Goal: Task Accomplishment & Management: Manage account settings

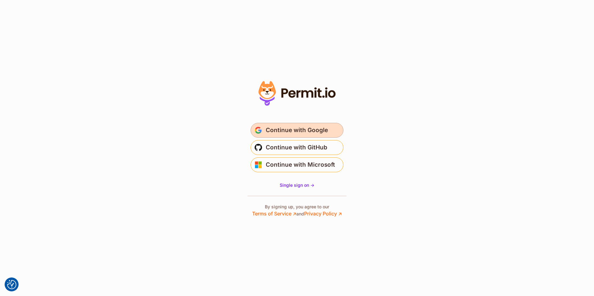
click at [286, 128] on span "Continue with Google" at bounding box center [297, 131] width 62 height 10
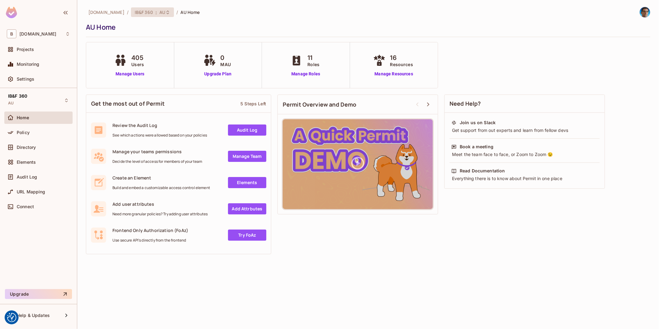
click at [160, 9] on span "AU" at bounding box center [163, 12] width 6 height 6
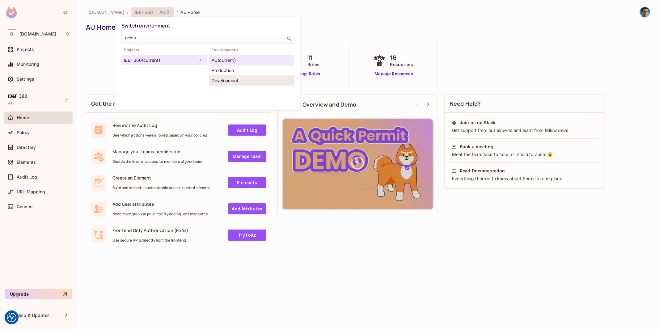
click at [227, 81] on div "Development" at bounding box center [252, 80] width 80 height 7
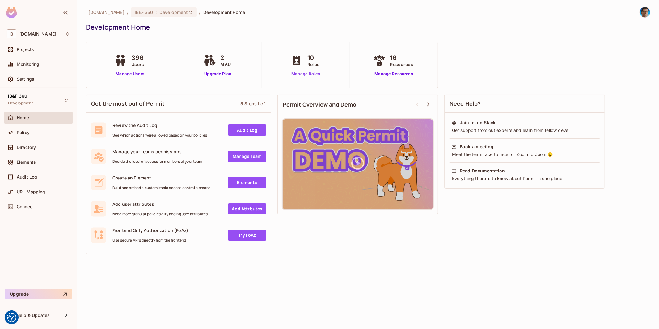
click at [315, 73] on link "Manage Roles" at bounding box center [306, 74] width 34 height 6
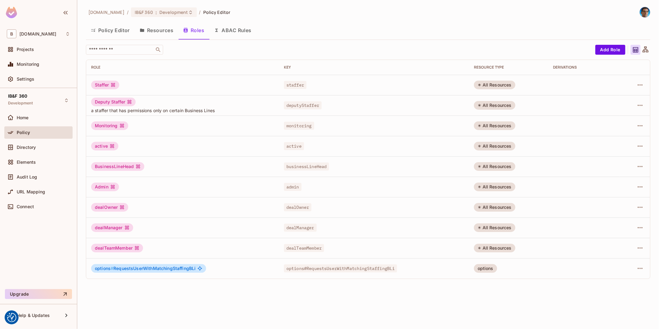
click at [106, 206] on div "dealOwner" at bounding box center [109, 207] width 37 height 9
click at [106, 207] on div "dealOwner" at bounding box center [109, 207] width 37 height 9
click at [109, 227] on div "dealManager" at bounding box center [112, 228] width 42 height 9
click at [111, 208] on div "dealOwner" at bounding box center [109, 207] width 37 height 9
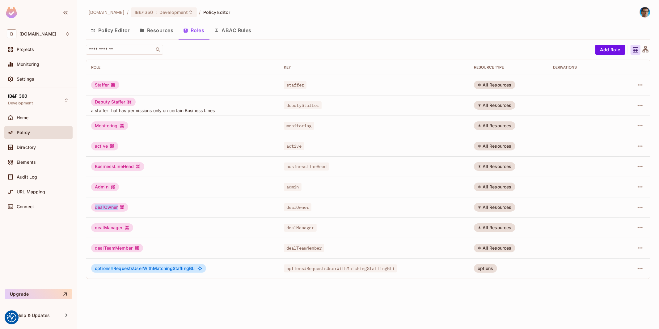
click at [111, 208] on div "dealOwner" at bounding box center [109, 207] width 37 height 9
copy div "dealOwner"
click at [200, 202] on td "dealOwner" at bounding box center [182, 207] width 193 height 20
click at [640, 208] on icon "button" at bounding box center [640, 207] width 7 height 7
click at [627, 249] on div "Delete Role" at bounding box center [616, 249] width 24 height 6
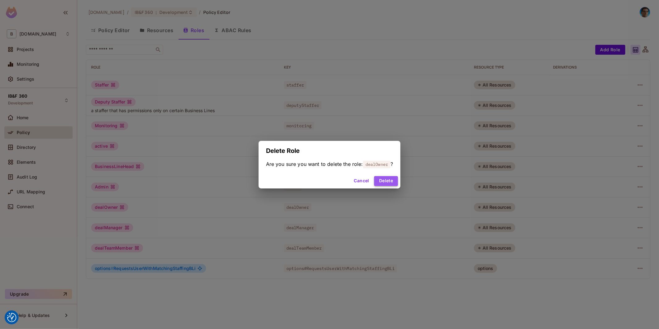
click at [391, 179] on button "Delete" at bounding box center [386, 181] width 24 height 10
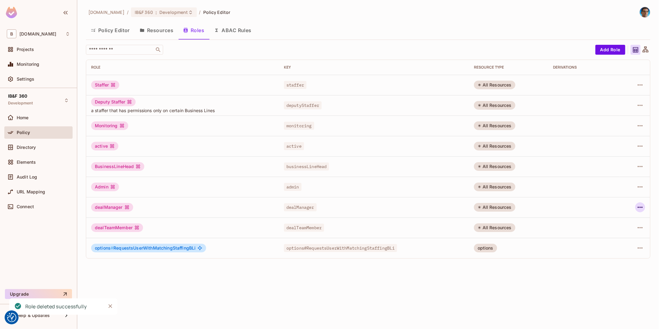
click at [641, 206] on icon "button" at bounding box center [640, 207] width 7 height 7
click at [617, 247] on div "Delete Role" at bounding box center [616, 249] width 24 height 6
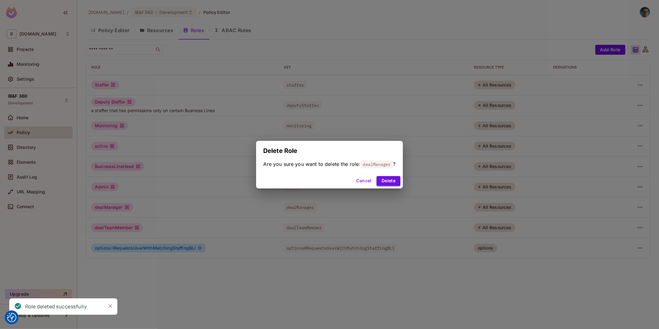
click at [395, 180] on button "Delete" at bounding box center [389, 181] width 24 height 10
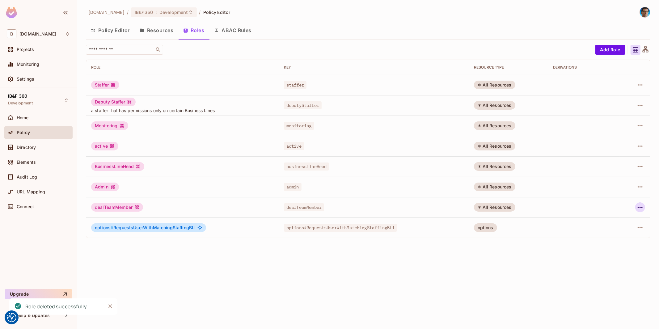
click at [640, 207] on icon "button" at bounding box center [640, 207] width 5 height 1
click at [623, 248] on div "Delete Role" at bounding box center [616, 249] width 24 height 6
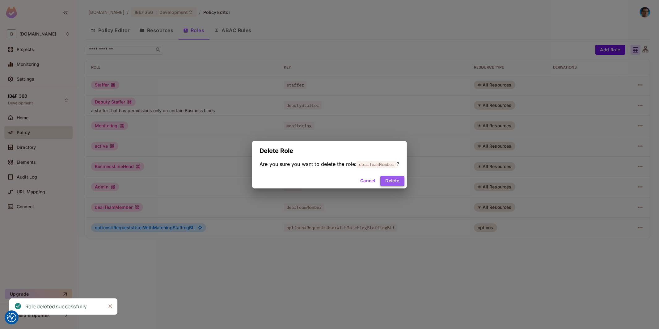
click at [393, 178] on button "Delete" at bounding box center [393, 181] width 24 height 10
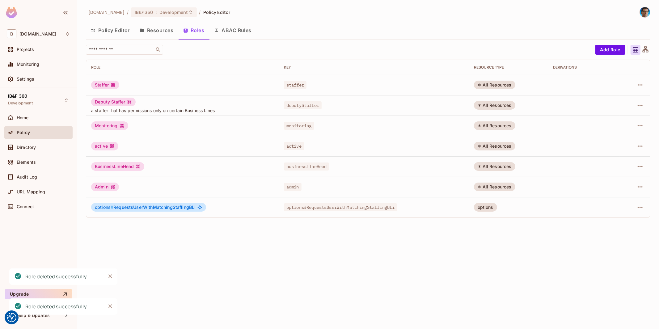
drag, startPoint x: 126, startPoint y: 229, endPoint x: 131, endPoint y: 211, distance: 18.4
click at [125, 227] on div "bbva.com / IB&F 360 : Development / Policy Editor Policy Editor Resources Roles…" at bounding box center [368, 164] width 582 height 329
click at [329, 209] on span "options#RequestsUserWithMatchingStaffingBLi" at bounding box center [340, 207] width 113 height 8
click at [356, 207] on span "options#RequestsUserWithMatchingStaffingBLi" at bounding box center [340, 207] width 113 height 8
click at [381, 206] on span "options#RequestsUserWithMatchingStaffingBLi" at bounding box center [340, 207] width 113 height 8
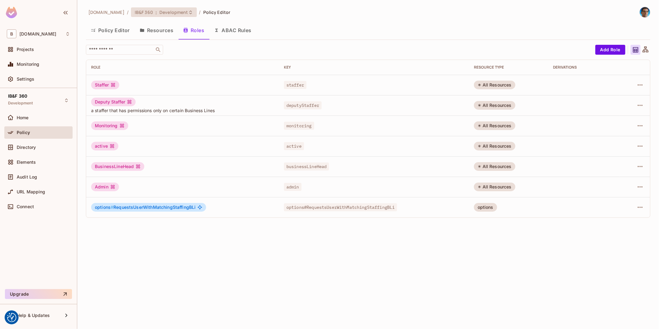
click at [188, 11] on icon at bounding box center [190, 12] width 5 height 5
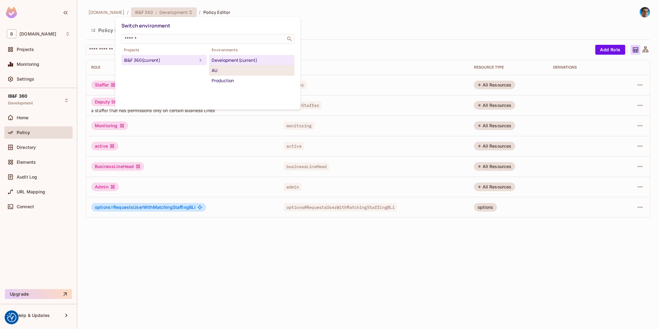
click at [223, 70] on div "AU" at bounding box center [252, 70] width 80 height 7
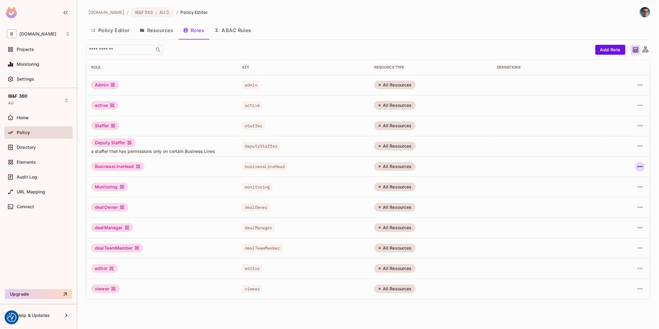
click at [644, 167] on icon "button" at bounding box center [640, 166] width 7 height 7
click at [623, 208] on div "Delete Role" at bounding box center [616, 208] width 24 height 6
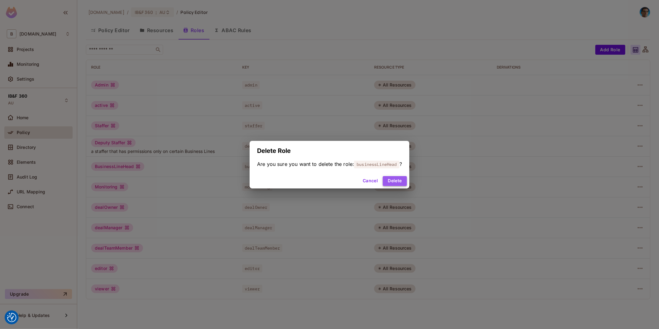
click at [393, 181] on button "Delete" at bounding box center [395, 181] width 24 height 10
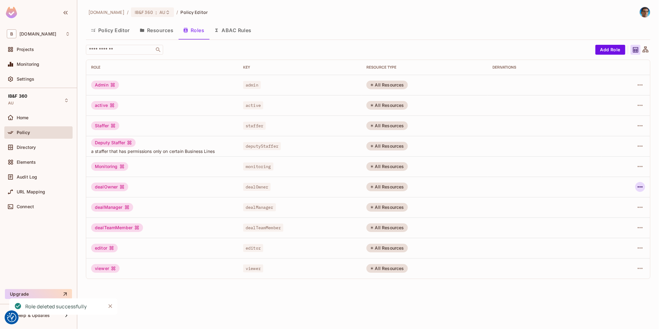
click at [639, 185] on icon "button" at bounding box center [640, 186] width 7 height 7
click at [616, 228] on div "Delete Role" at bounding box center [616, 228] width 24 height 6
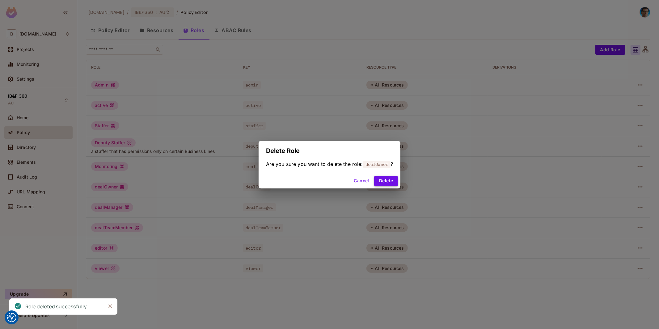
click at [392, 180] on button "Delete" at bounding box center [386, 181] width 24 height 10
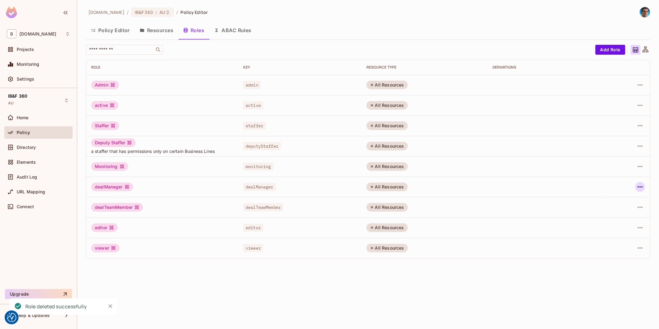
click at [642, 186] on icon "button" at bounding box center [640, 186] width 7 height 7
click at [617, 226] on div "Delete Role" at bounding box center [616, 228] width 24 height 6
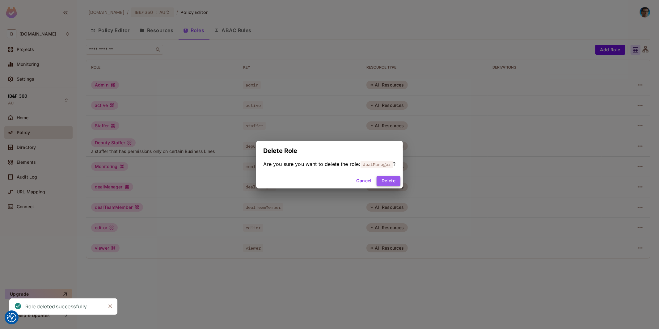
click at [390, 180] on button "Delete" at bounding box center [389, 181] width 24 height 10
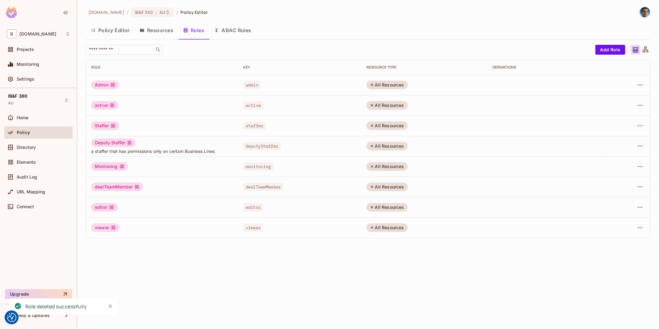
click at [634, 188] on div at bounding box center [626, 187] width 39 height 10
click at [641, 187] on icon "button" at bounding box center [640, 186] width 7 height 7
click at [617, 232] on span "Delete Role" at bounding box center [616, 229] width 28 height 10
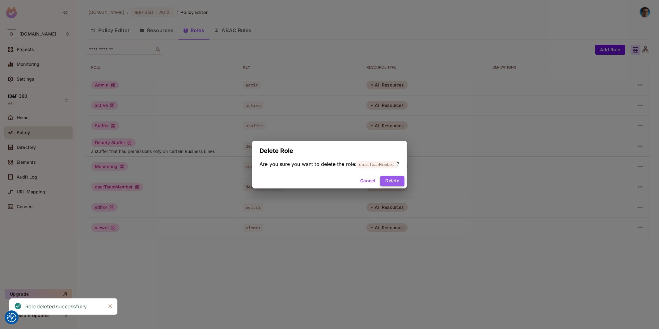
click at [396, 181] on button "Delete" at bounding box center [393, 181] width 24 height 10
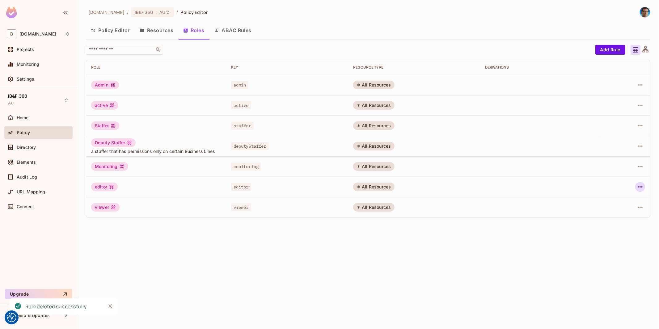
click at [636, 188] on div at bounding box center [624, 187] width 41 height 10
click at [637, 187] on icon "button" at bounding box center [640, 186] width 7 height 7
click at [610, 230] on div "Delete Role" at bounding box center [616, 228] width 24 height 6
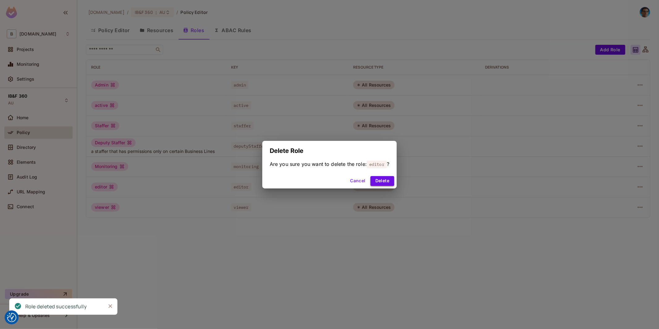
click at [387, 180] on button "Delete" at bounding box center [383, 181] width 24 height 10
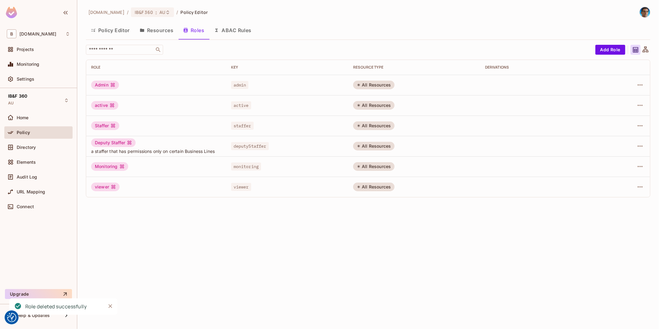
click at [647, 185] on td at bounding box center [624, 187] width 51 height 20
click at [643, 185] on icon "button" at bounding box center [640, 186] width 7 height 7
click at [619, 224] on span "Delete Role" at bounding box center [616, 229] width 28 height 10
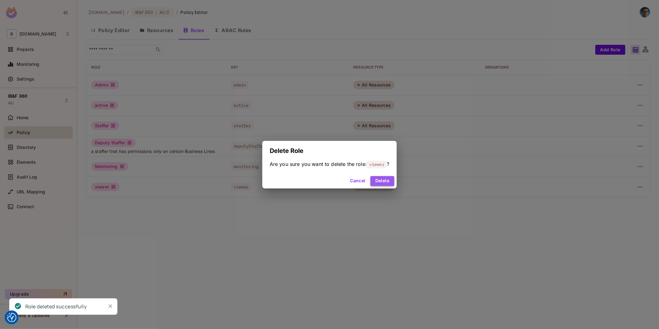
click at [382, 179] on button "Delete" at bounding box center [383, 181] width 24 height 10
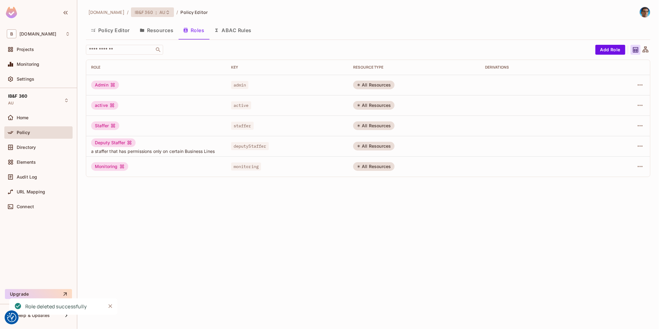
click at [160, 10] on span "AU" at bounding box center [163, 12] width 6 height 6
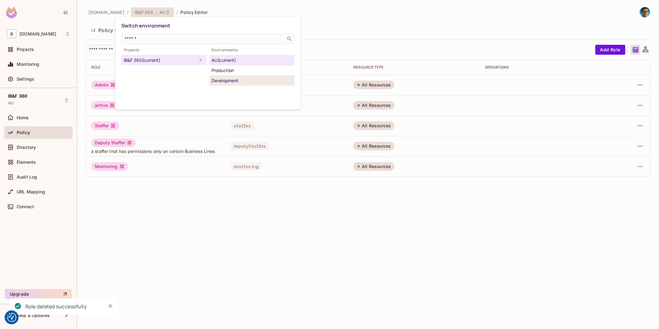
click at [230, 81] on div "Development" at bounding box center [252, 80] width 80 height 7
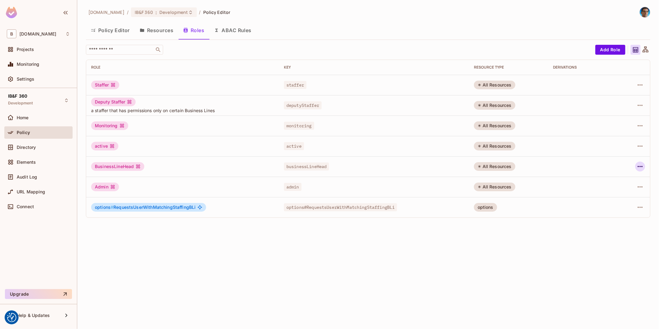
click at [638, 164] on icon "button" at bounding box center [640, 166] width 7 height 7
click at [613, 207] on div "Delete Role" at bounding box center [616, 208] width 24 height 6
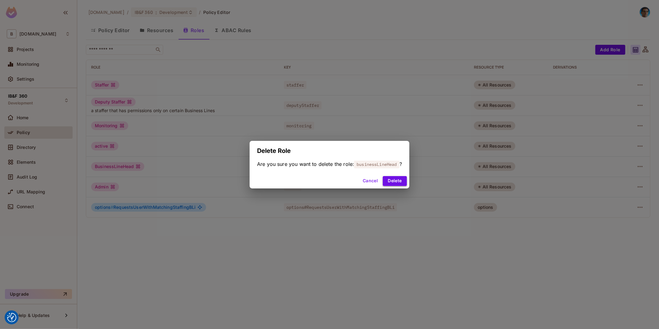
click at [404, 181] on button "Delete" at bounding box center [395, 181] width 24 height 10
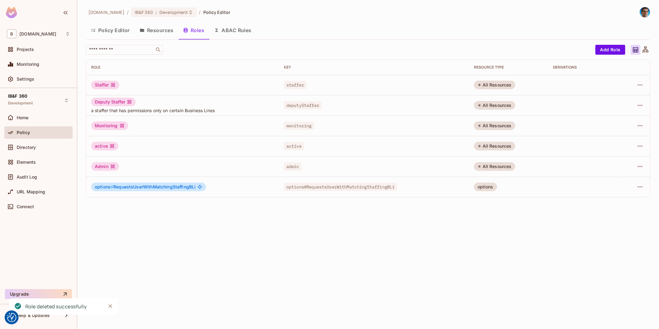
click at [164, 29] on button "Resources" at bounding box center [157, 30] width 44 height 15
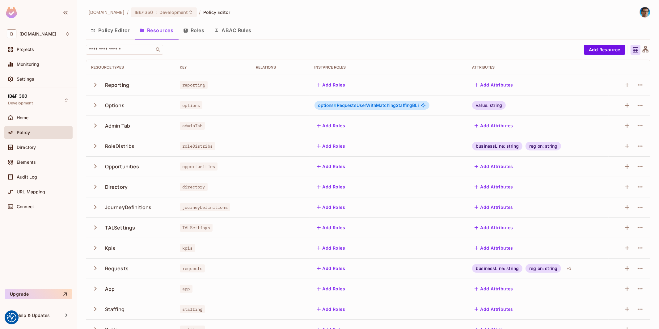
click at [92, 82] on icon "button" at bounding box center [95, 85] width 8 height 8
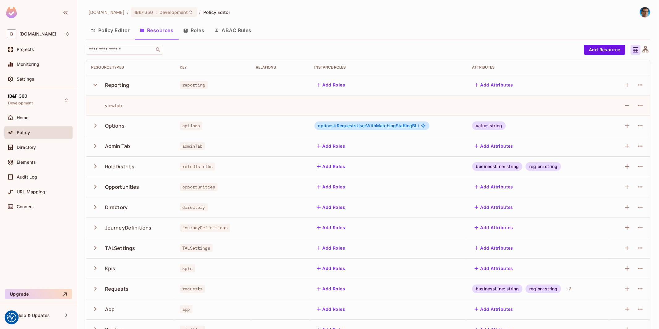
click at [92, 82] on icon "button" at bounding box center [95, 85] width 8 height 8
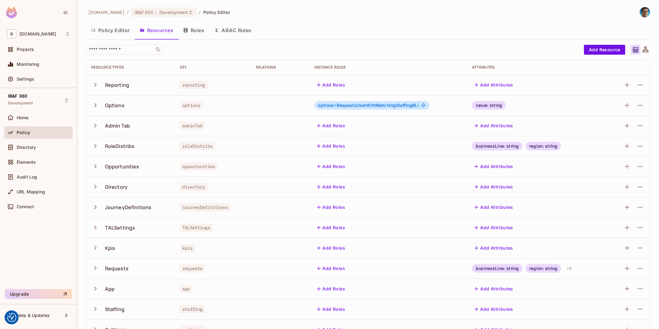
click at [94, 109] on icon "button" at bounding box center [95, 105] width 8 height 8
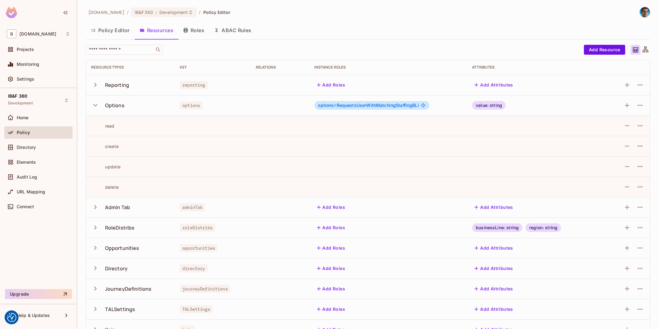
click at [94, 109] on icon "button" at bounding box center [95, 105] width 8 height 8
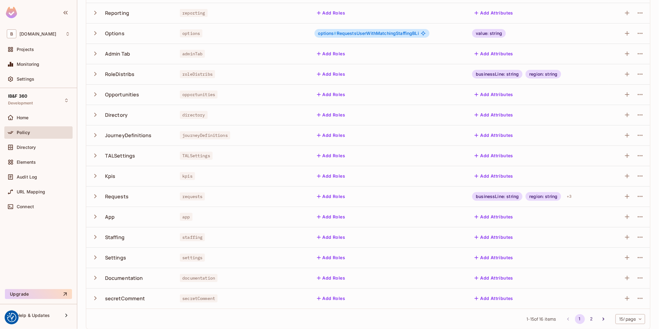
scroll to position [77, 0]
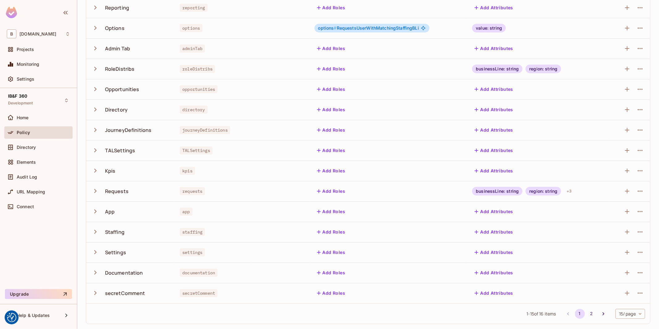
click at [626, 314] on body "We use cookies to enhance your browsing experience, serve personalized ads or c…" at bounding box center [329, 164] width 659 height 329
click at [622, 292] on li "20 / page" at bounding box center [624, 289] width 31 height 13
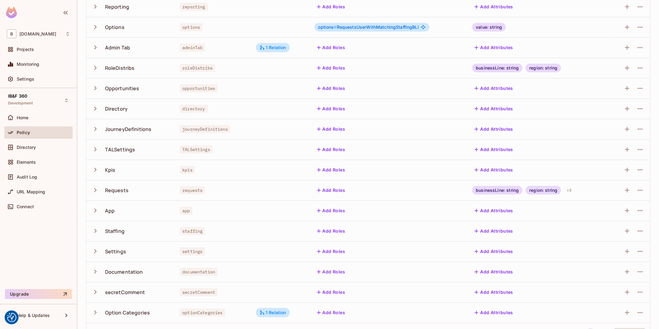
scroll to position [97, 0]
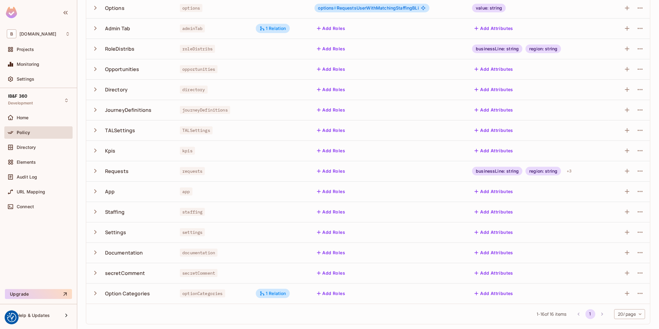
click at [537, 316] on span "1 - 16 of 16 items" at bounding box center [552, 314] width 30 height 7
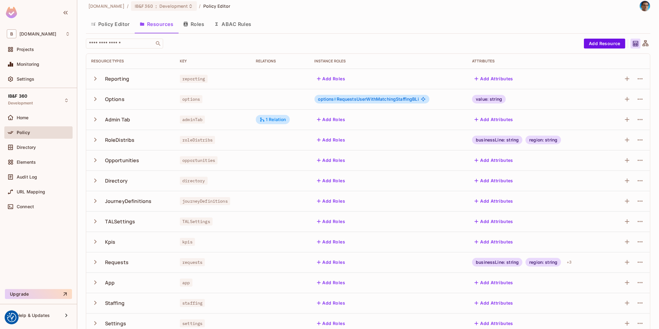
scroll to position [0, 0]
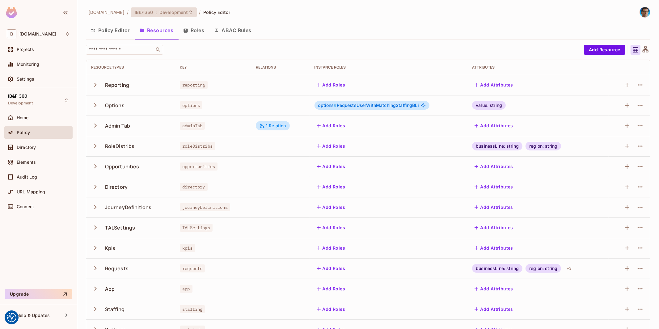
click at [158, 8] on div "IB&F 360 : Development" at bounding box center [164, 12] width 66 height 10
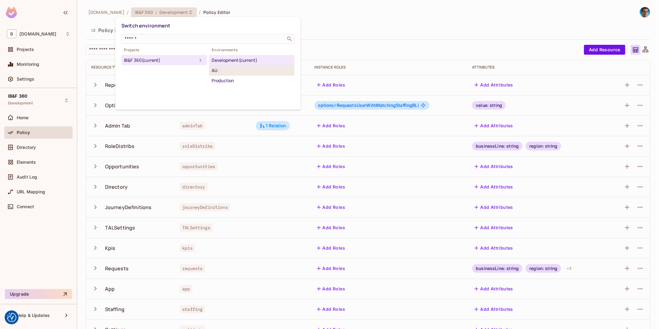
click at [237, 68] on div "AU" at bounding box center [252, 70] width 80 height 7
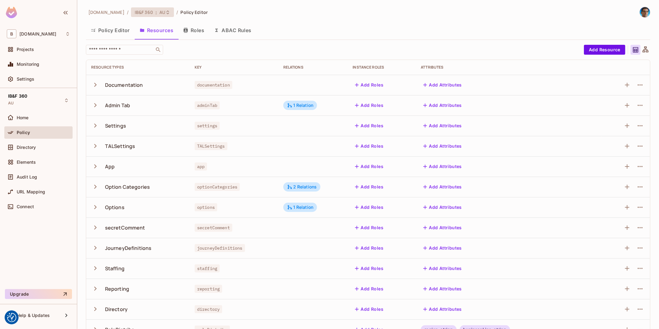
click at [165, 14] on icon at bounding box center [167, 12] width 5 height 5
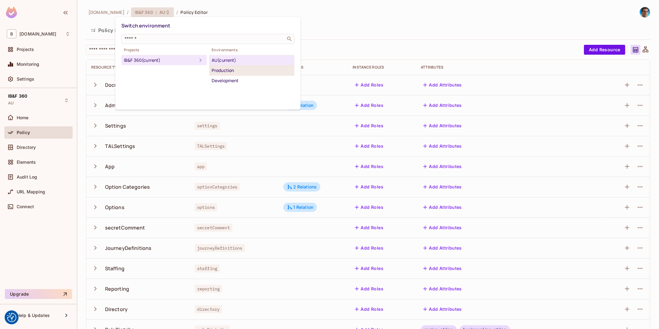
click at [238, 70] on div "Production" at bounding box center [252, 70] width 80 height 7
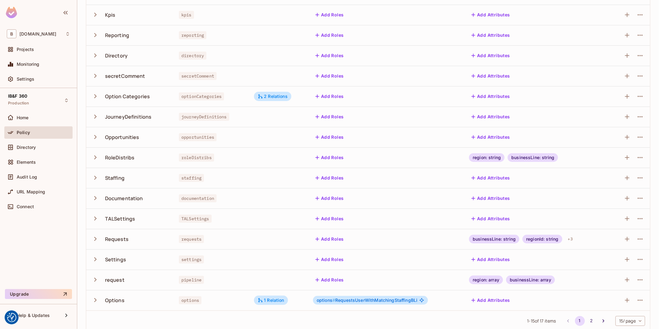
scroll to position [77, 0]
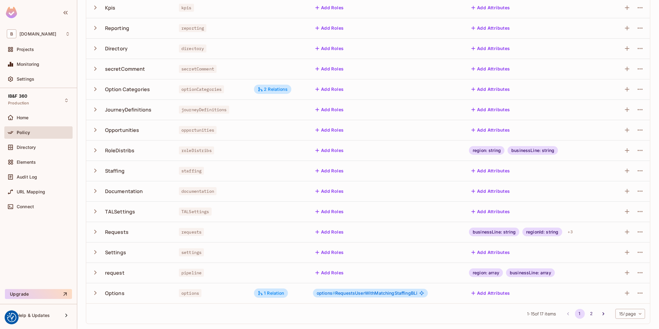
click at [95, 293] on icon "button" at bounding box center [95, 293] width 8 height 8
click at [95, 293] on icon "button" at bounding box center [95, 293] width 4 height 2
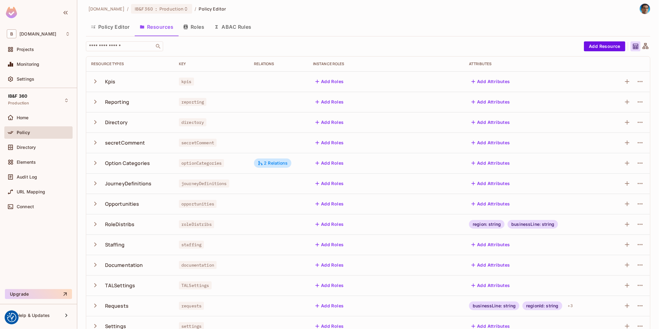
scroll to position [0, 0]
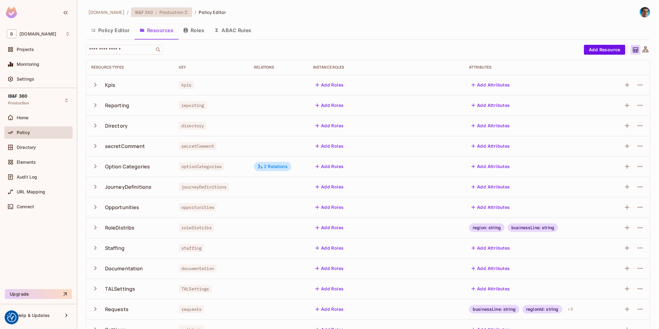
click at [160, 13] on span "Production" at bounding box center [172, 12] width 24 height 6
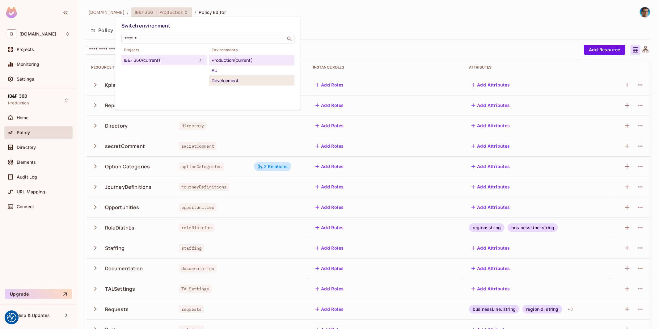
click at [231, 79] on div "Development" at bounding box center [252, 80] width 80 height 7
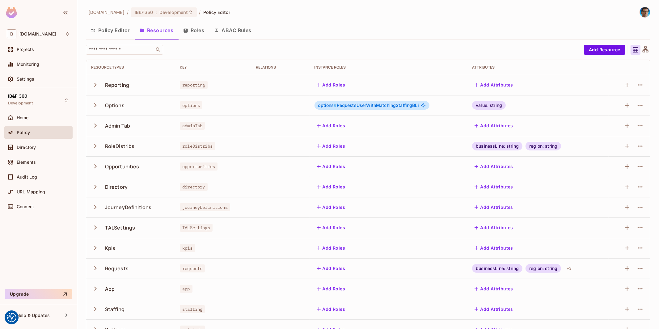
click at [245, 28] on button "ABAC Rules" at bounding box center [232, 30] width 47 height 15
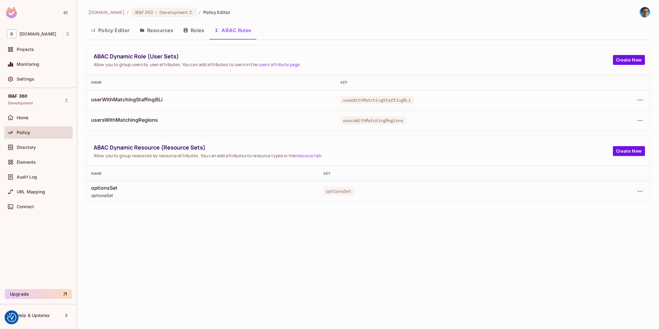
click at [109, 150] on span "ABAC Dynamic Resource (Resource Sets)" at bounding box center [354, 148] width 520 height 8
click at [129, 56] on span "ABAC Dynamic Role (User Sets)" at bounding box center [354, 57] width 520 height 8
click at [124, 116] on td "usersWithMatchingRegions" at bounding box center [210, 120] width 249 height 20
click at [120, 121] on span "usersWithMatchingRegions" at bounding box center [211, 120] width 240 height 7
click at [121, 97] on span "userWithMatchingStaffingBLi" at bounding box center [211, 99] width 240 height 7
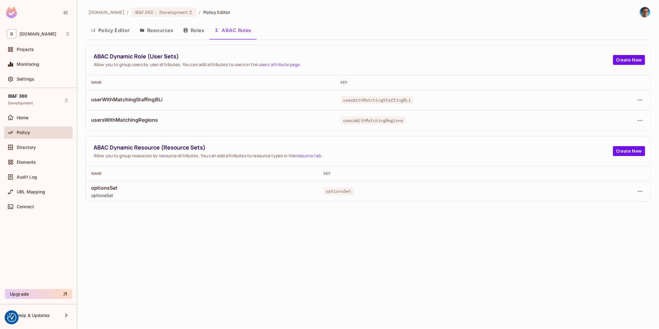
click at [106, 189] on span "optionsSet" at bounding box center [202, 188] width 223 height 7
click at [111, 185] on span "optionsSet" at bounding box center [202, 188] width 223 height 7
click at [165, 11] on span "Development" at bounding box center [174, 12] width 28 height 6
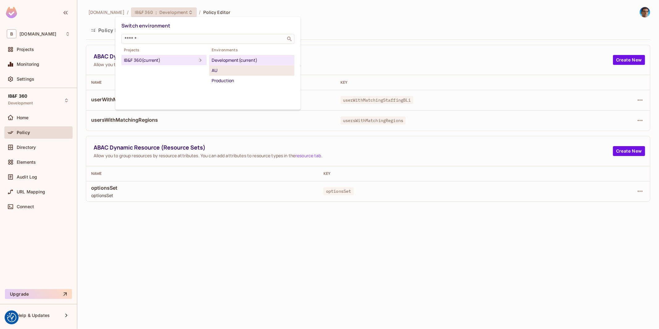
click at [228, 71] on div "AU" at bounding box center [252, 70] width 80 height 7
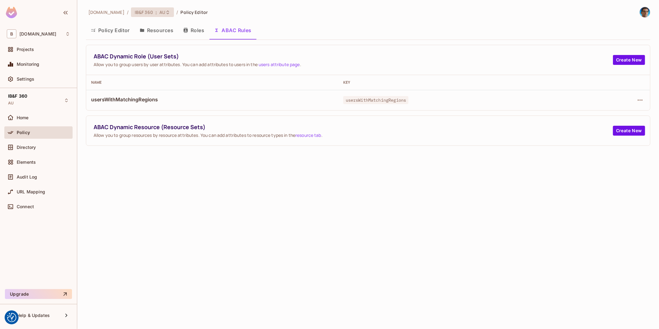
click at [150, 16] on div "IB&F 360 : AU" at bounding box center [152, 12] width 43 height 10
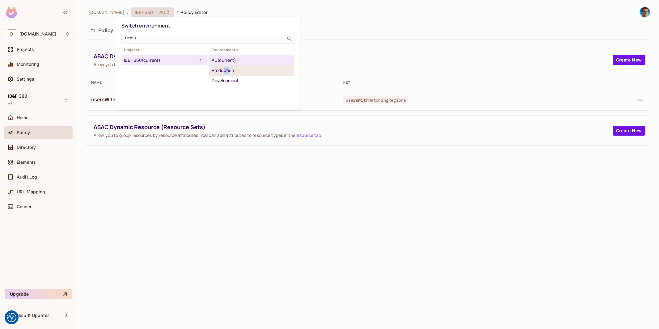
drag, startPoint x: 224, startPoint y: 74, endPoint x: 229, endPoint y: 73, distance: 5.0
click at [229, 73] on div "Production" at bounding box center [252, 70] width 80 height 7
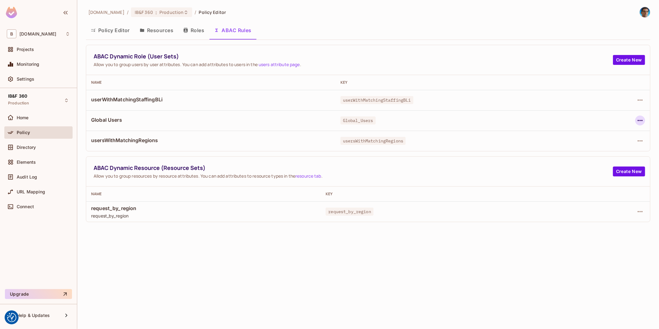
click at [638, 121] on icon "button" at bounding box center [640, 120] width 5 height 1
click at [588, 150] on div "Delete Dynamic Role (User Set)" at bounding box center [601, 148] width 66 height 6
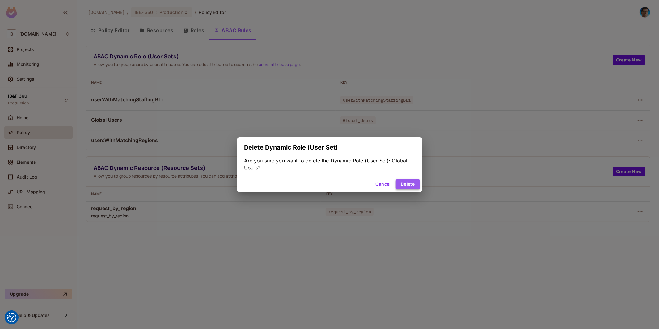
click at [410, 184] on button "Delete" at bounding box center [408, 185] width 24 height 10
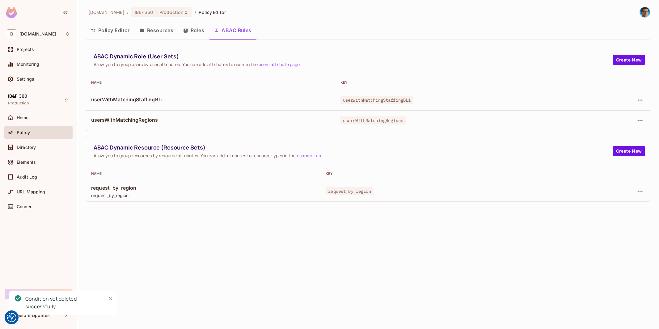
click at [125, 98] on span "userWithMatchingStaffingBLi" at bounding box center [211, 99] width 240 height 7
click at [125, 122] on span "usersWithMatchingRegions" at bounding box center [211, 120] width 240 height 7
click at [111, 190] on span "request_by_region" at bounding box center [203, 188] width 225 height 7
click at [160, 13] on span "Production" at bounding box center [172, 12] width 24 height 6
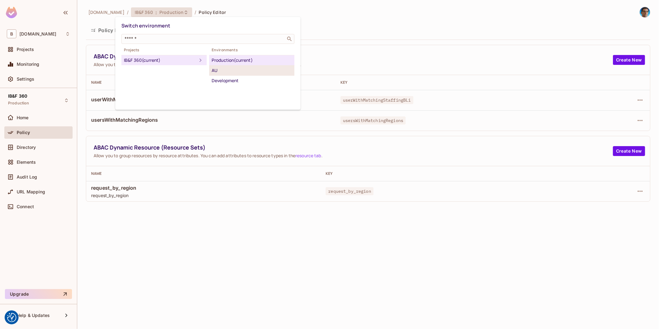
click at [240, 70] on div "AU" at bounding box center [252, 70] width 80 height 7
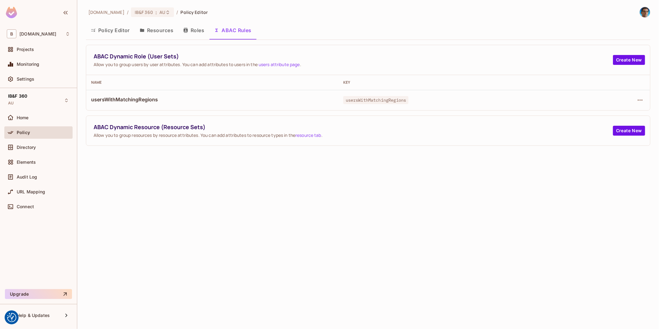
click at [192, 28] on button "Roles" at bounding box center [193, 30] width 31 height 15
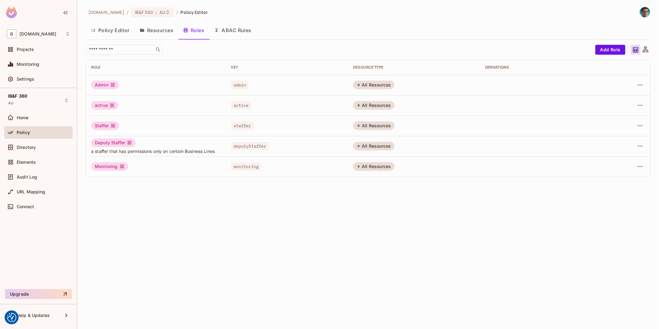
click at [235, 31] on button "ABAC Rules" at bounding box center [232, 30] width 47 height 15
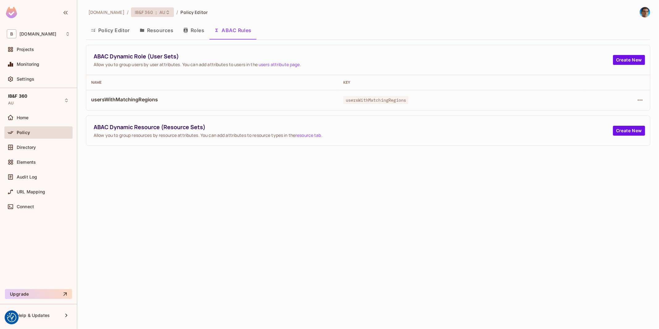
click at [155, 10] on span ":" at bounding box center [156, 12] width 2 height 5
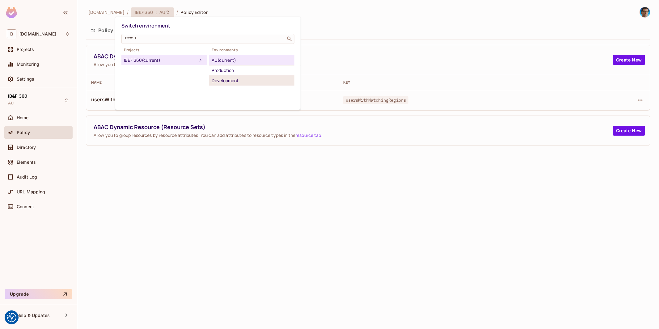
click at [232, 79] on div "Development" at bounding box center [252, 80] width 80 height 7
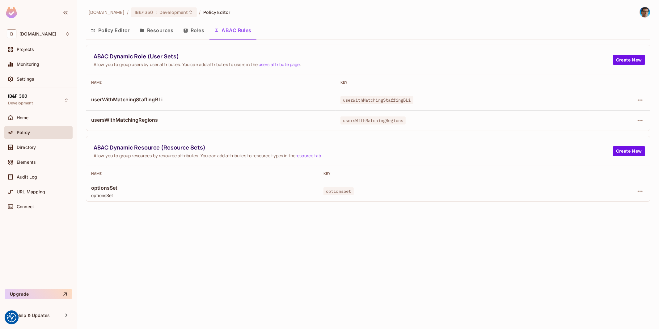
click at [117, 100] on span "userWithMatchingStaffingBLi" at bounding box center [211, 99] width 240 height 7
click at [122, 121] on span "usersWithMatchingRegions" at bounding box center [211, 120] width 240 height 7
click at [116, 191] on span "optionsSet" at bounding box center [202, 188] width 223 height 7
click at [203, 258] on div "bbva.com / IB&F 360 : Development / Policy Editor Policy Editor Resources Roles…" at bounding box center [368, 164] width 582 height 329
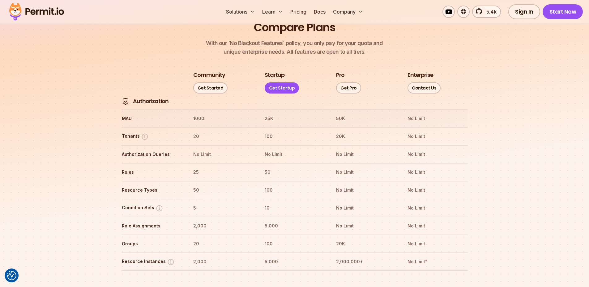
scroll to position [696, 0]
click at [125, 184] on th "Resource Types" at bounding box center [151, 189] width 60 height 10
click at [198, 184] on th "50" at bounding box center [223, 189] width 60 height 10
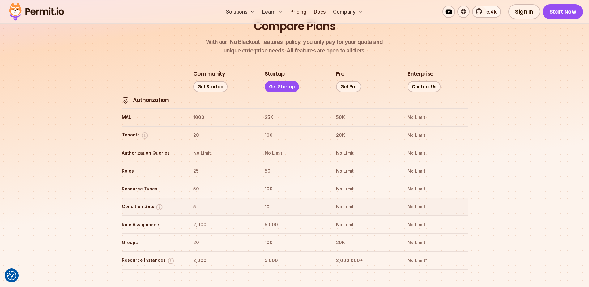
click at [193, 202] on th "5" at bounding box center [223, 207] width 60 height 10
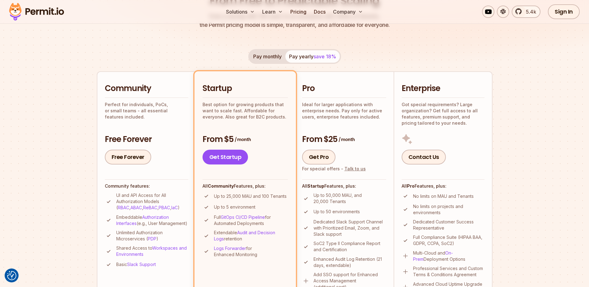
scroll to position [0, 0]
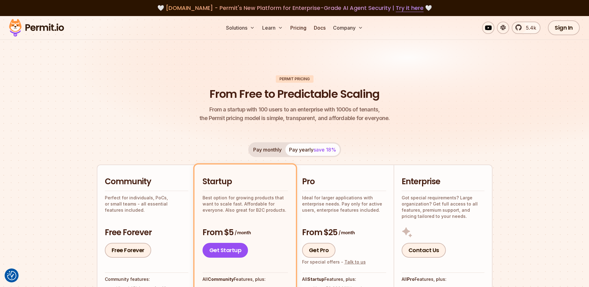
click at [208, 197] on p "Best option for growing products that want to scale fast. Affordable for everyo…" at bounding box center [244, 204] width 85 height 19
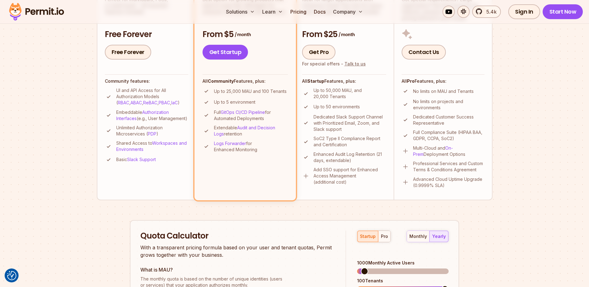
scroll to position [218, 0]
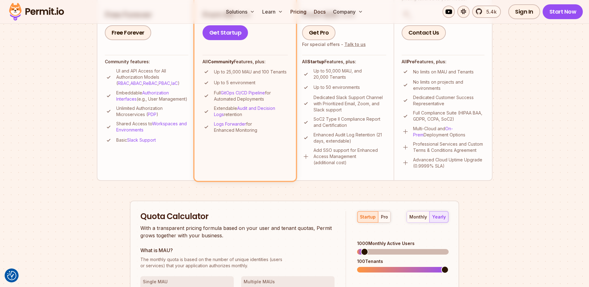
click at [253, 164] on li "Startup Best option for growing products that want to scale fast. Affordable fo…" at bounding box center [244, 64] width 101 height 234
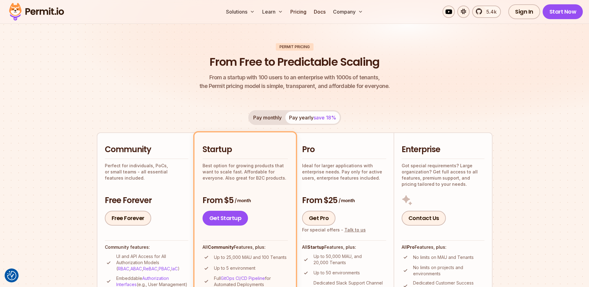
scroll to position [0, 0]
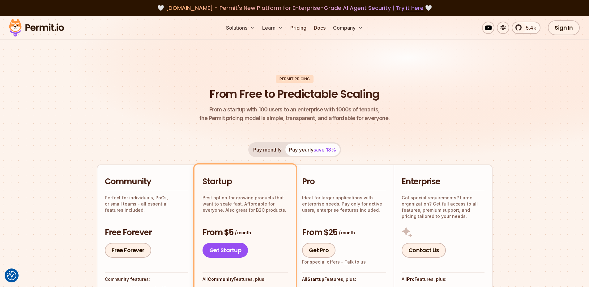
click at [265, 149] on button "Pay monthly" at bounding box center [267, 150] width 36 height 12
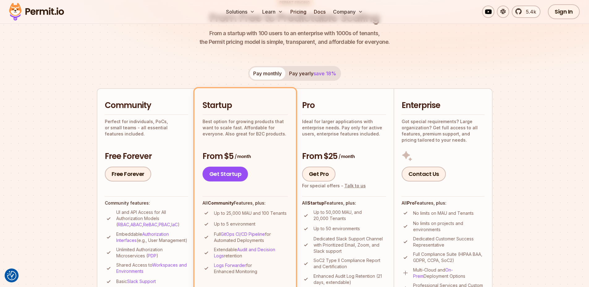
scroll to position [116, 0]
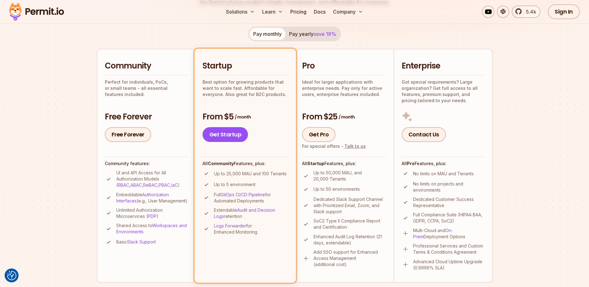
click at [319, 31] on span "save 18%" at bounding box center [324, 34] width 23 height 6
click at [265, 32] on button "Pay monthly" at bounding box center [267, 34] width 36 height 12
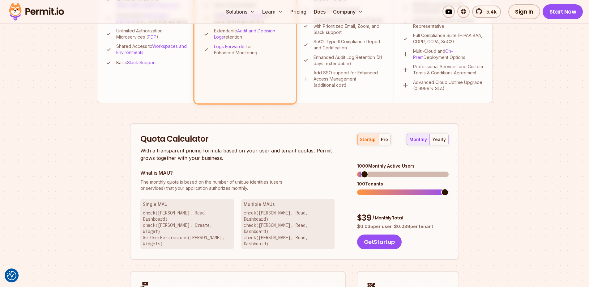
scroll to position [357, 0]
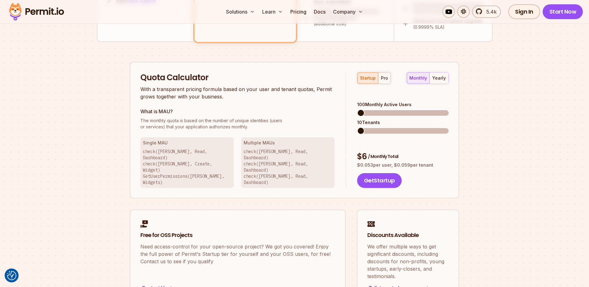
click at [357, 109] on span at bounding box center [360, 112] width 7 height 7
click at [357, 127] on span at bounding box center [360, 130] width 7 height 7
click at [381, 79] on div "pro" at bounding box center [384, 78] width 7 height 6
click at [367, 79] on div "startup" at bounding box center [368, 78] width 16 height 6
click at [357, 127] on span at bounding box center [360, 130] width 7 height 7
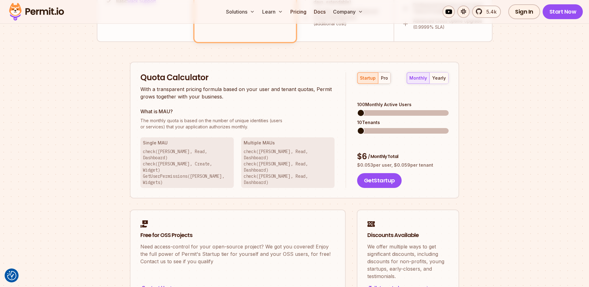
click at [357, 109] on span at bounding box center [360, 112] width 7 height 7
click at [311, 152] on p "check([PERSON_NAME], Read, Dashboard) check([PERSON_NAME], Read, Dashboard) che…" at bounding box center [288, 167] width 88 height 37
click at [146, 155] on p "check([PERSON_NAME], Read, Dashboard) check([PERSON_NAME], Create, Widget) GetU…" at bounding box center [187, 167] width 88 height 37
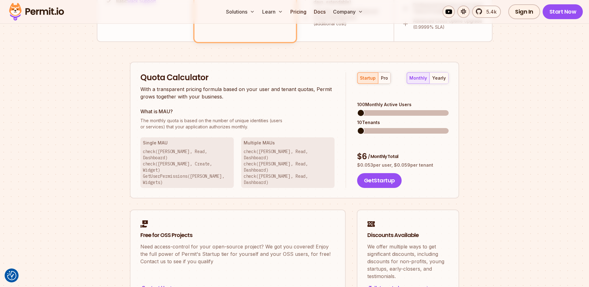
click at [160, 152] on p "check([PERSON_NAME], Read, Dashboard) check([PERSON_NAME], Create, Widget) GetU…" at bounding box center [187, 167] width 88 height 37
click at [181, 151] on p "check([PERSON_NAME], Read, Dashboard) check([PERSON_NAME], Create, Widget) GetU…" at bounding box center [187, 167] width 88 height 37
click at [201, 151] on p "check([PERSON_NAME], Read, Dashboard) check([PERSON_NAME], Create, Widget) GetU…" at bounding box center [187, 167] width 88 height 37
click at [165, 156] on p "check([PERSON_NAME], Read, Dashboard) check([PERSON_NAME], Create, Widget) GetU…" at bounding box center [187, 167] width 88 height 37
drag, startPoint x: 179, startPoint y: 157, endPoint x: 205, endPoint y: 156, distance: 26.0
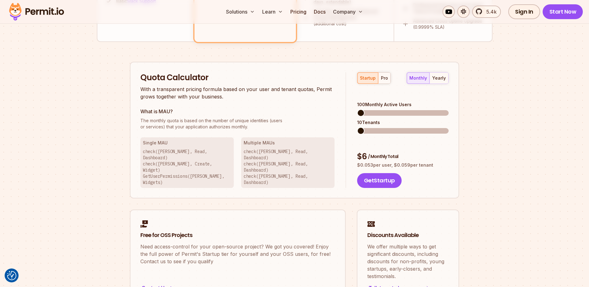
click at [180, 157] on p "check([PERSON_NAME], Read, Dashboard) check([PERSON_NAME], Create, Widget) GetU…" at bounding box center [187, 167] width 88 height 37
click at [206, 156] on p "check([PERSON_NAME], Read, Dashboard) check([PERSON_NAME], Create, Widget) GetU…" at bounding box center [187, 167] width 88 height 37
click at [164, 165] on p "check([PERSON_NAME], Read, Dashboard) check([PERSON_NAME], Create, Widget) GetU…" at bounding box center [187, 167] width 88 height 37
drag, startPoint x: 200, startPoint y: 162, endPoint x: 205, endPoint y: 163, distance: 4.7
click at [201, 162] on p "check([PERSON_NAME], Read, Dashboard) check([PERSON_NAME], Create, Widget) GetU…" at bounding box center [187, 167] width 88 height 37
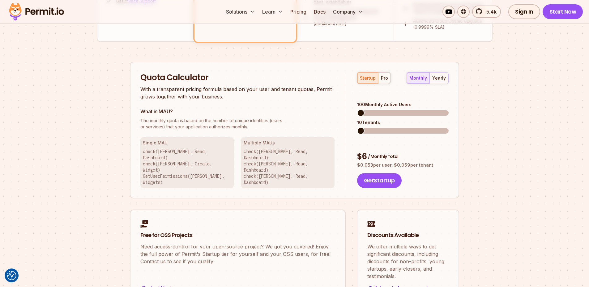
click at [218, 164] on p "check([PERSON_NAME], Read, Dashboard) check([PERSON_NAME], Create, Widget) GetU…" at bounding box center [187, 167] width 88 height 37
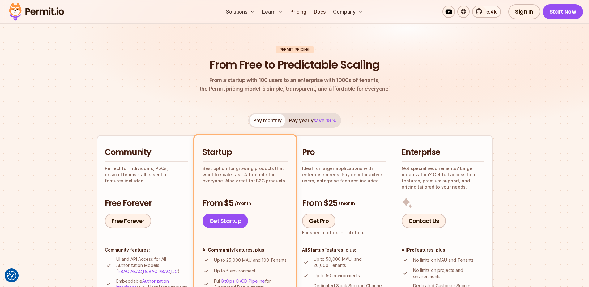
scroll to position [0, 0]
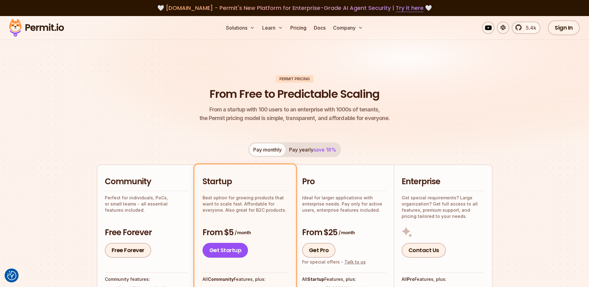
click at [122, 88] on header "Permit Pricing From Free to Predictable Scaling From a startup with 100 users t…" at bounding box center [295, 99] width 396 height 48
